Goal: Check status

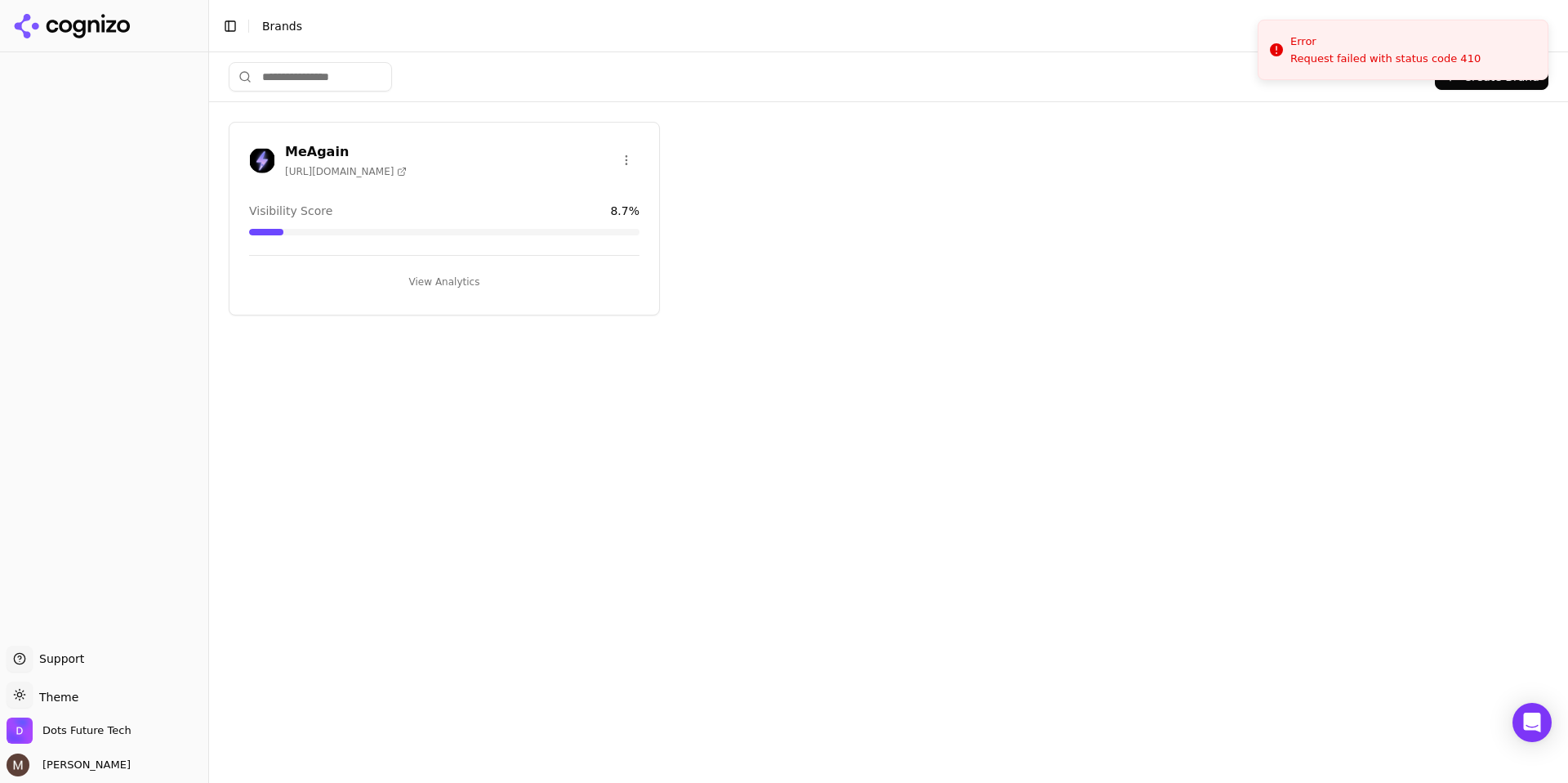
click at [484, 142] on div "MeAgain [URL][DOMAIN_NAME]" at bounding box center [444, 160] width 390 height 36
click at [304, 148] on h3 "MeAgain" at bounding box center [346, 152] width 122 height 20
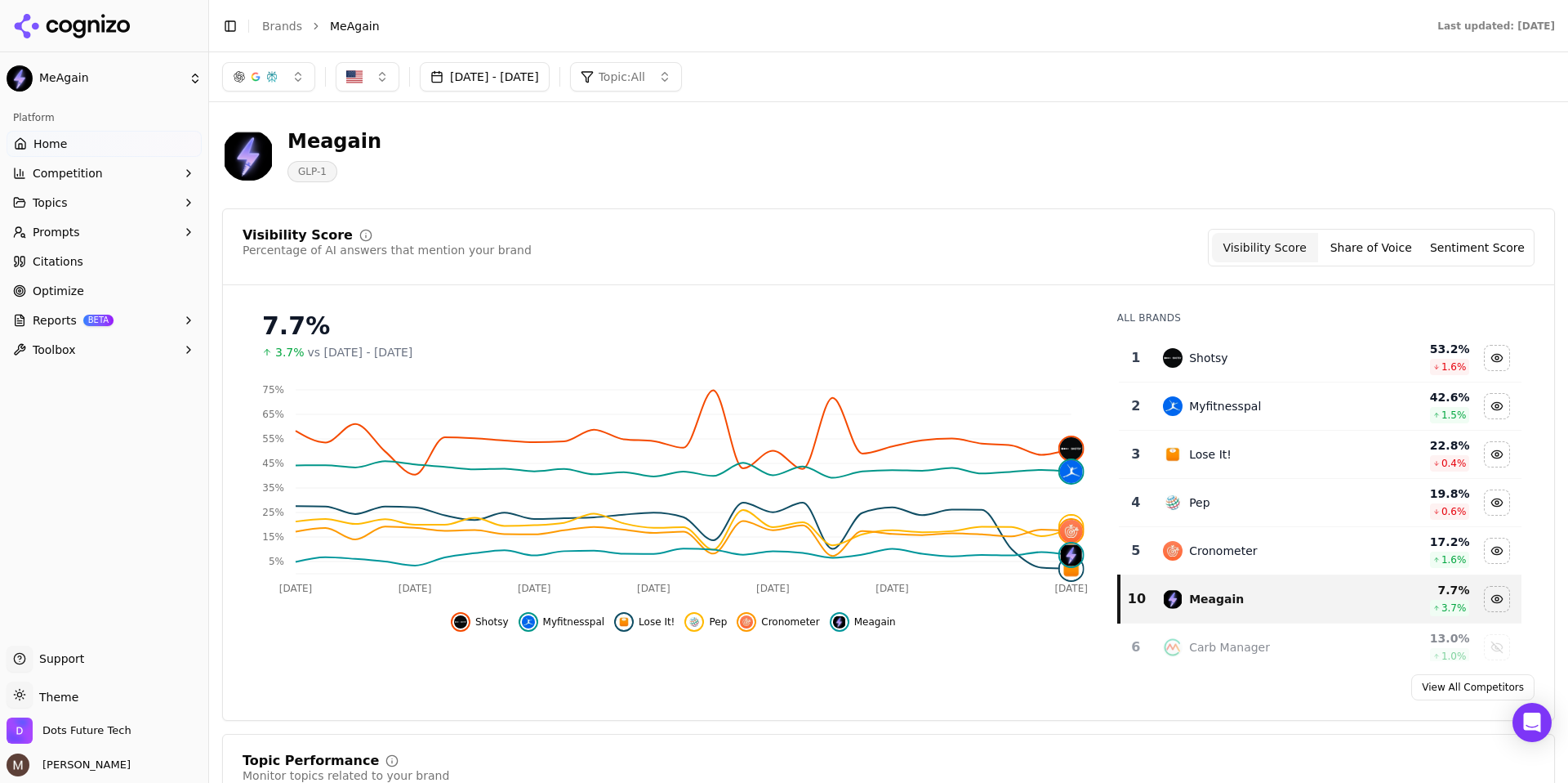
click at [1370, 249] on button "Share of Voice" at bounding box center [1372, 247] width 106 height 29
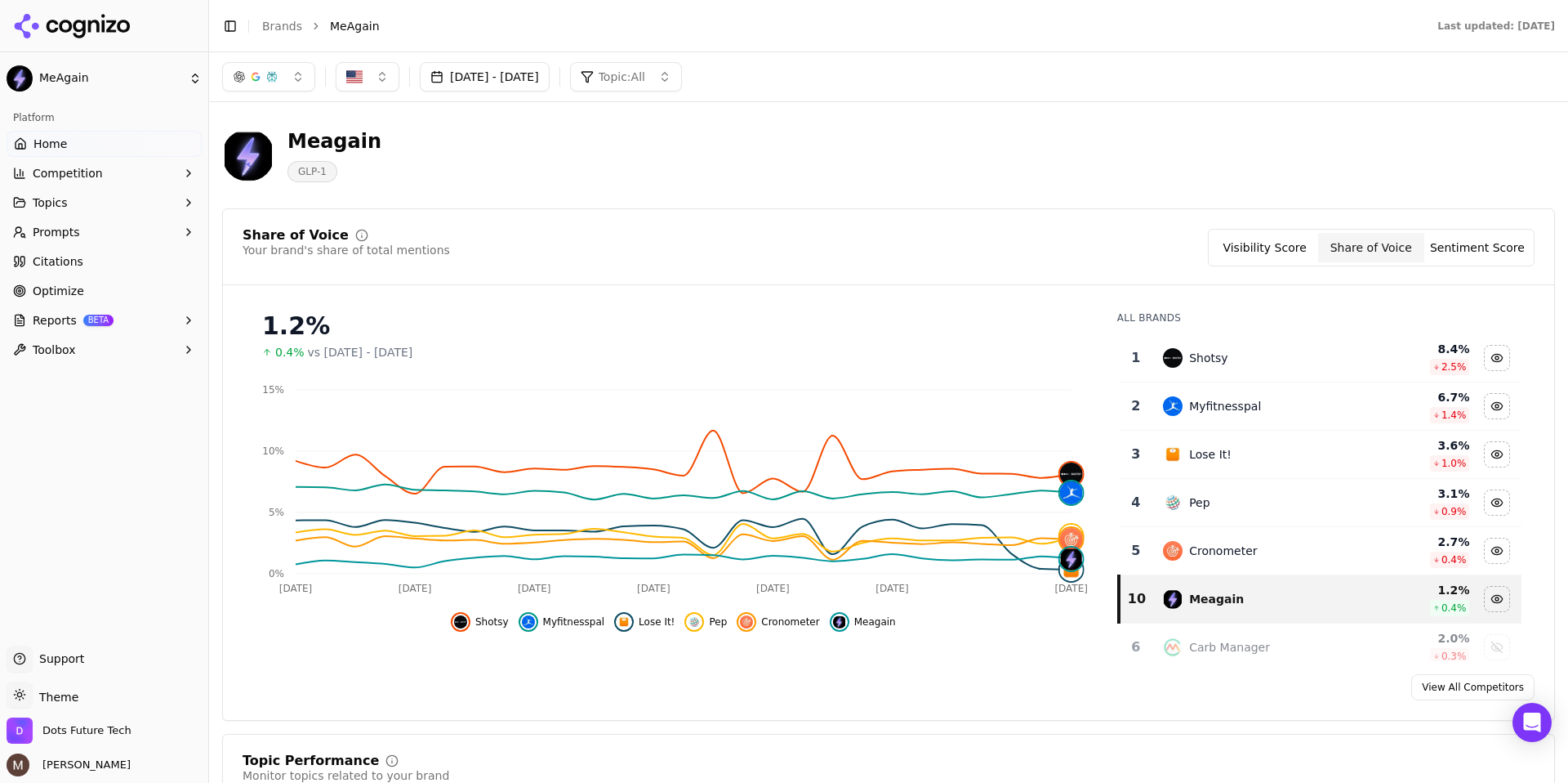
click at [1473, 252] on button "Sentiment Score" at bounding box center [1478, 247] width 106 height 29
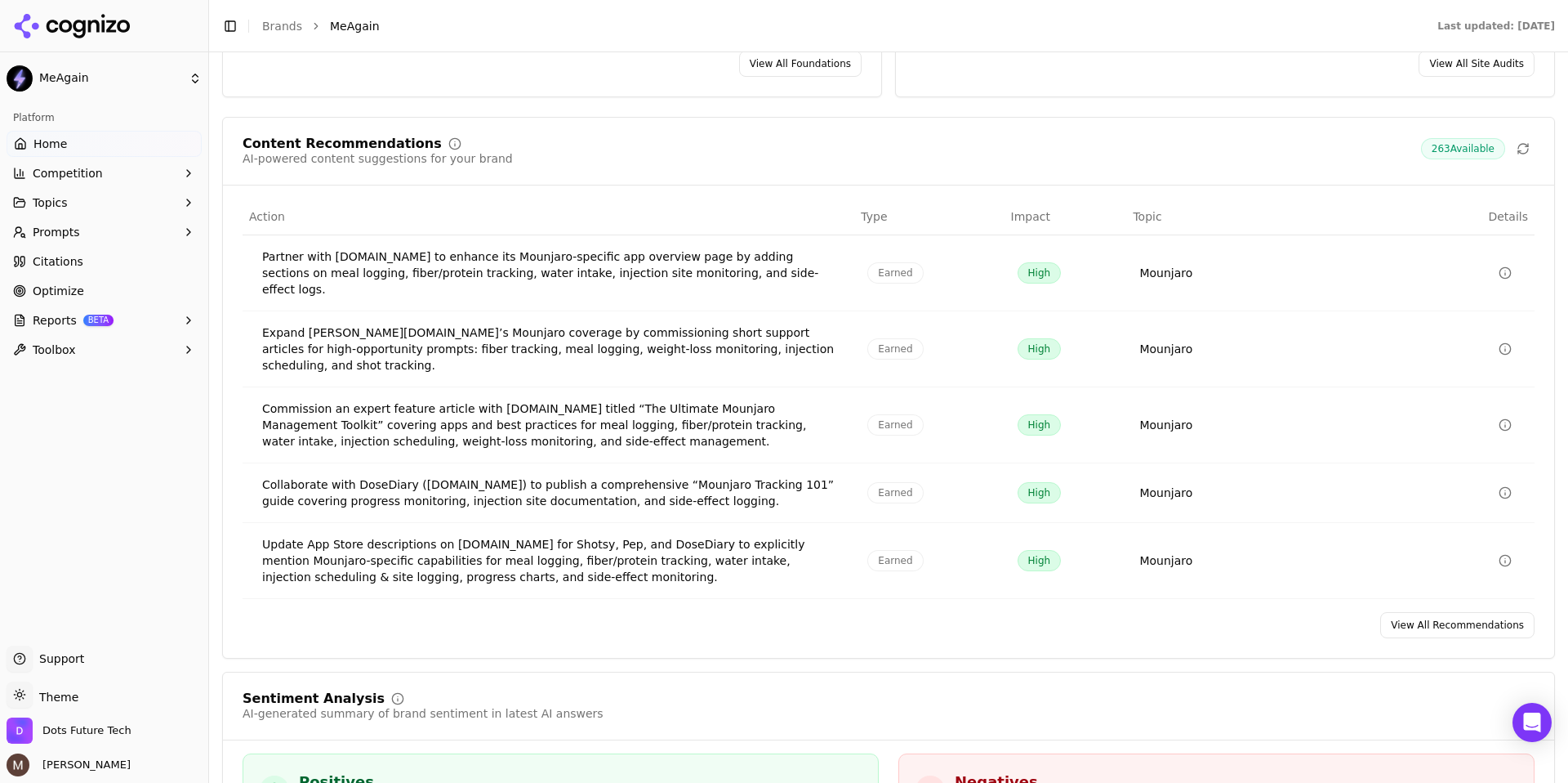
scroll to position [2441, 0]
